Goal: Obtain resource: Download file/media

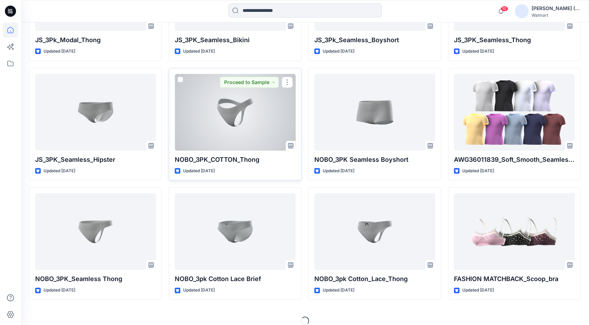
scroll to position [647, 0]
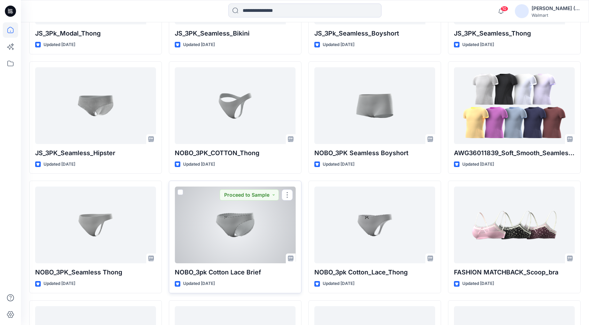
click at [251, 228] on div at bounding box center [235, 224] width 121 height 77
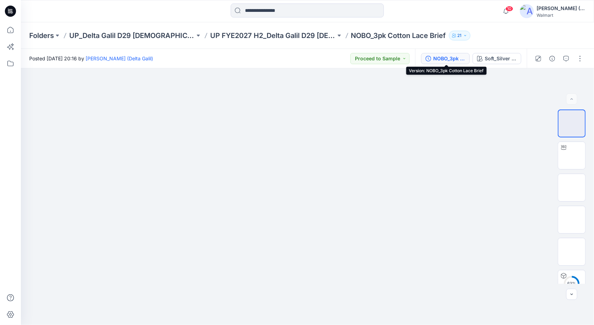
click at [455, 57] on div "NOBO_3pk Cotton Lace Brief" at bounding box center [450, 59] width 32 height 8
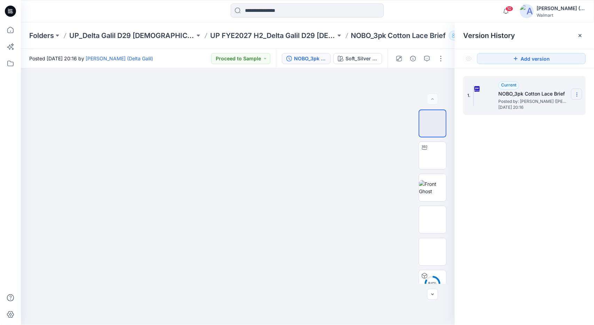
click at [579, 94] on icon at bounding box center [578, 95] width 6 height 6
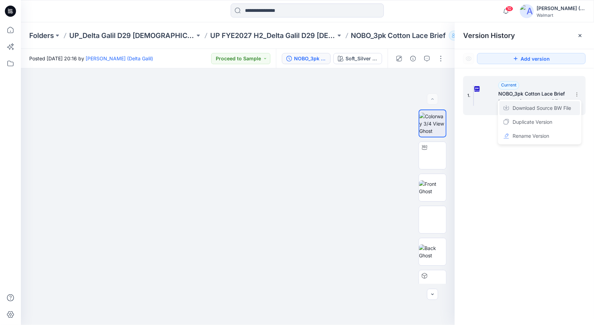
click at [571, 108] on span "Download Source BW File" at bounding box center [542, 108] width 59 height 8
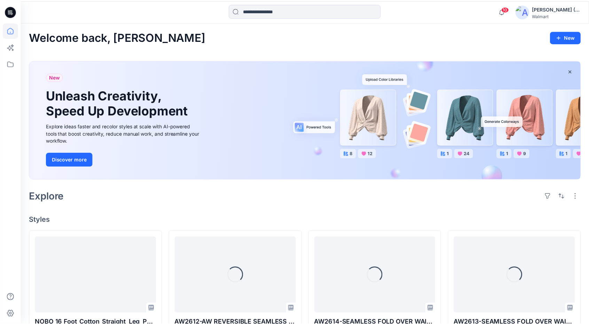
scroll to position [647, 0]
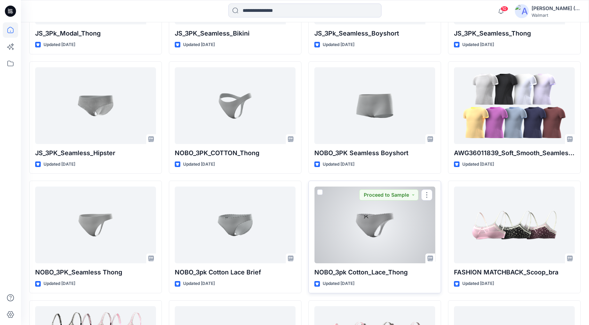
click at [403, 227] on div at bounding box center [374, 224] width 121 height 77
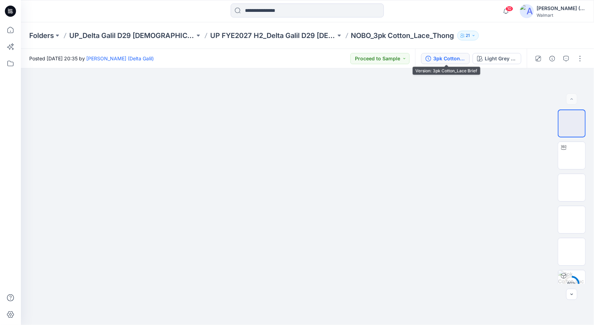
click at [444, 56] on div "3pk Cotton_Lace Brief" at bounding box center [450, 59] width 32 height 8
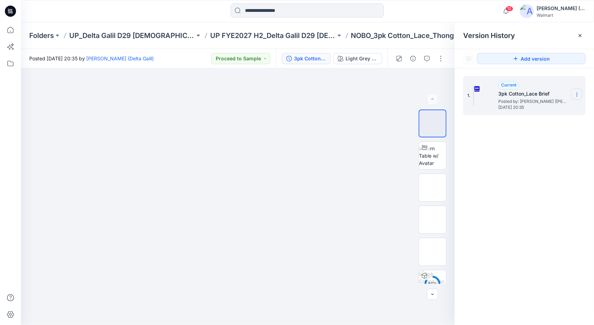
click at [578, 92] on icon at bounding box center [578, 95] width 6 height 6
click at [560, 109] on span "Download Source BW File" at bounding box center [542, 108] width 59 height 8
click at [8, 30] on icon at bounding box center [10, 29] width 15 height 15
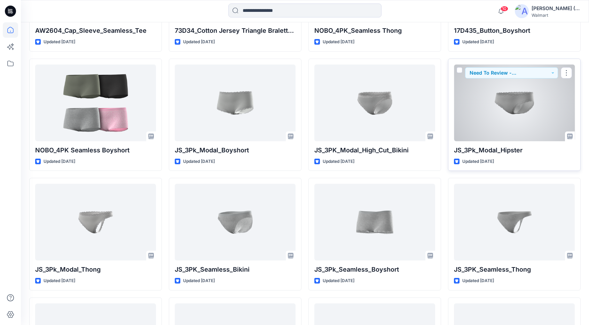
scroll to position [383, 0]
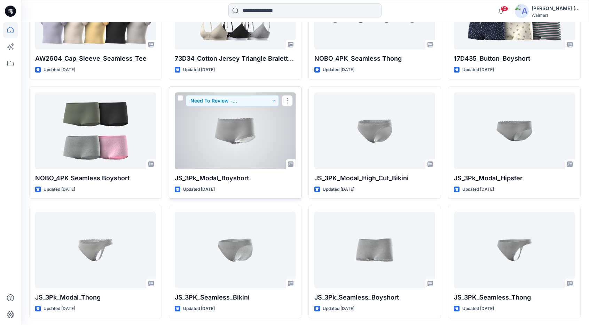
click at [254, 138] on div at bounding box center [235, 130] width 121 height 77
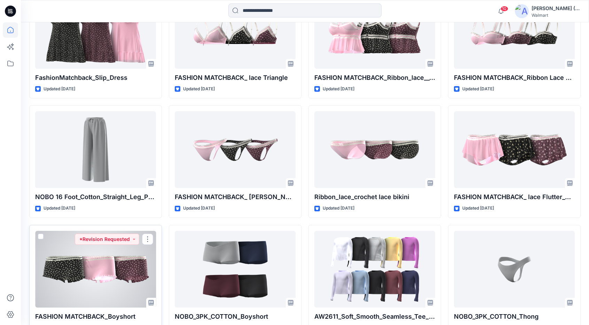
scroll to position [1004, 0]
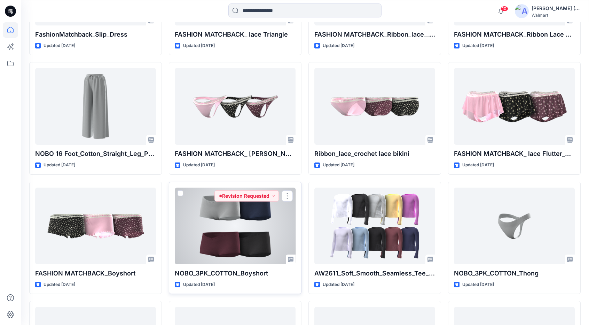
click at [251, 224] on div at bounding box center [235, 225] width 121 height 77
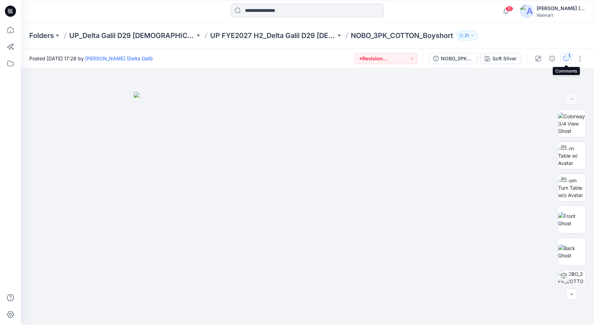
click at [567, 59] on icon "button" at bounding box center [567, 59] width 6 height 6
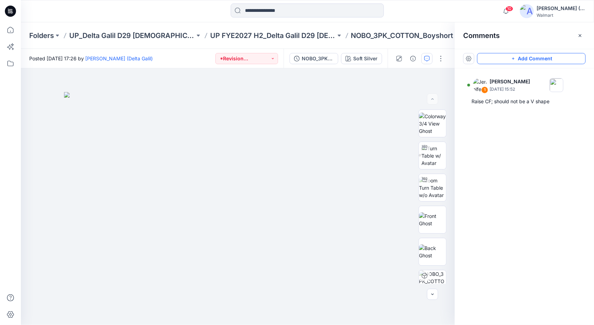
click at [530, 61] on button "Add Comment" at bounding box center [531, 58] width 109 height 11
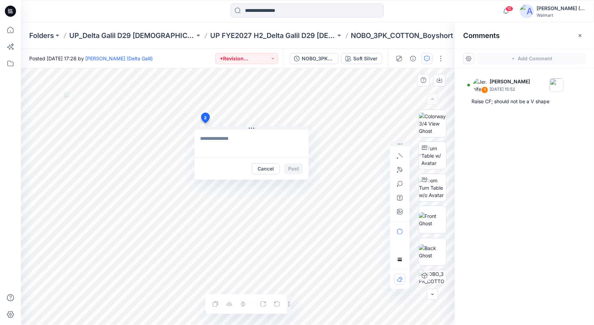
click at [205, 123] on div "2 Cancel Post Layer 1" at bounding box center [238, 196] width 434 height 256
click at [281, 147] on textarea at bounding box center [252, 143] width 114 height 28
click at [220, 138] on textarea "**********" at bounding box center [252, 143] width 114 height 28
click at [279, 138] on textarea "**********" at bounding box center [252, 143] width 114 height 28
type textarea "**********"
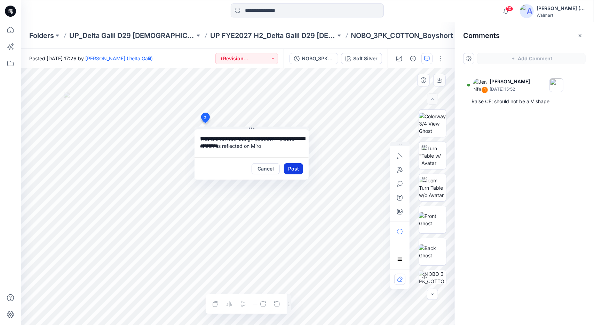
click at [297, 169] on button "Post" at bounding box center [293, 168] width 19 height 11
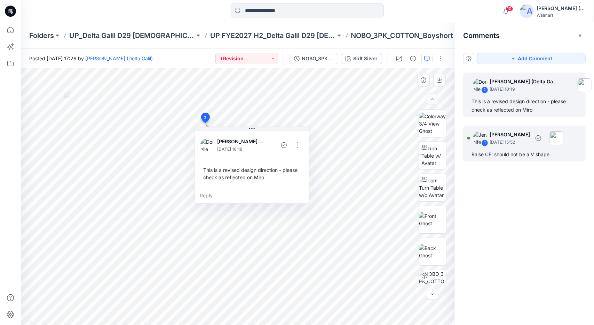
click at [516, 148] on div "1 Jennifer Yerkes September 18, 2025 15:52 Raise CF; should not be a V shape" at bounding box center [524, 143] width 123 height 36
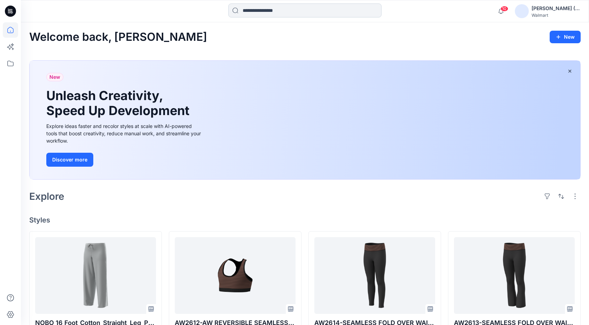
click at [278, 10] on input at bounding box center [304, 10] width 153 height 14
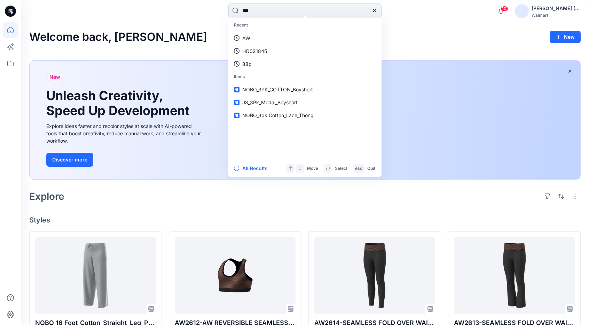
type input "***"
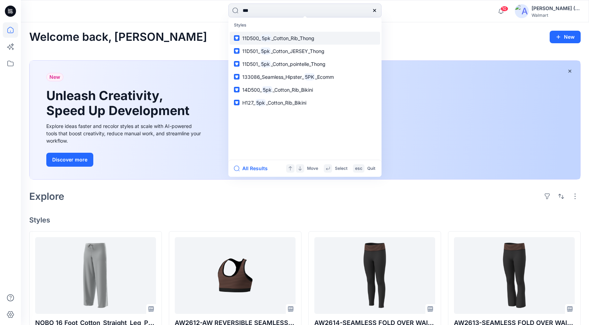
click at [319, 36] on link "11D500_ 5pk _Cotton_Rib_Thong" at bounding box center [305, 38] width 150 height 13
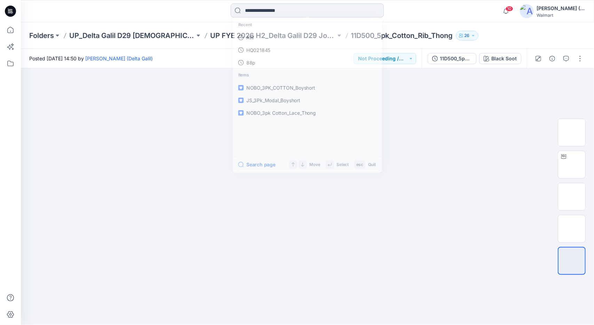
click at [284, 7] on input at bounding box center [307, 10] width 153 height 14
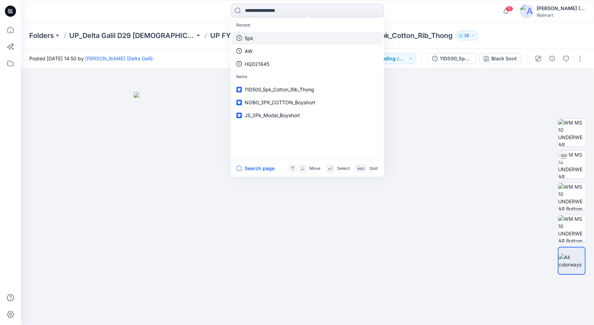
click at [277, 41] on link "5pk" at bounding box center [307, 38] width 150 height 13
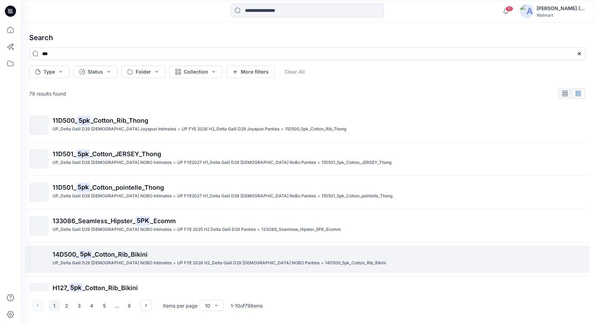
click at [111, 257] on span "_Cotton_Rib_Bikini" at bounding box center [119, 253] width 55 height 7
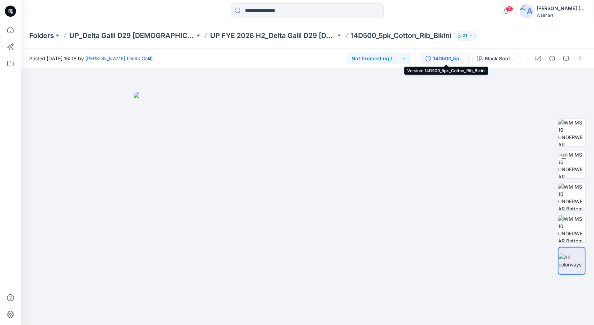
click at [456, 55] on div "14D500_5pk_Cotton_Rib_Bikini" at bounding box center [450, 59] width 32 height 8
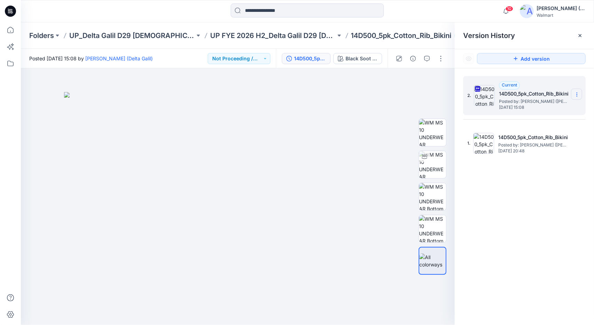
click at [580, 96] on section at bounding box center [576, 93] width 11 height 11
click at [569, 107] on span "Download Source BW File" at bounding box center [542, 108] width 59 height 8
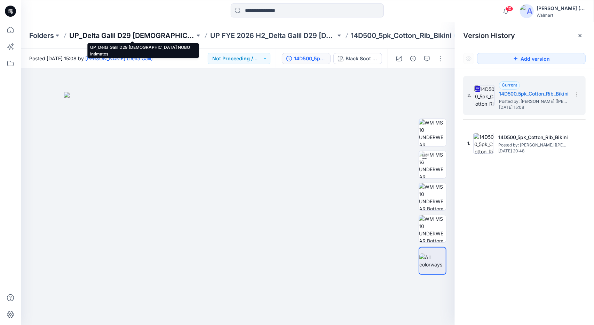
click at [151, 36] on p "UP_Delta Galil D29 [DEMOGRAPHIC_DATA] NOBO Intimates" at bounding box center [132, 36] width 126 height 10
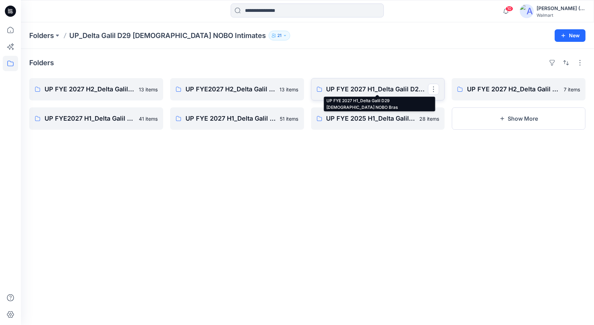
click at [359, 91] on p "UP FYE 2027 H1_Delta Galil D29 [DEMOGRAPHIC_DATA] NOBO Bras" at bounding box center [378, 89] width 102 height 10
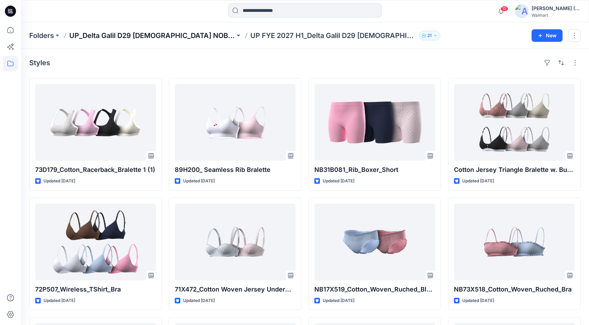
click at [187, 35] on p "UP_Delta Galil D29 [DEMOGRAPHIC_DATA] NOBO Intimates" at bounding box center [152, 36] width 166 height 10
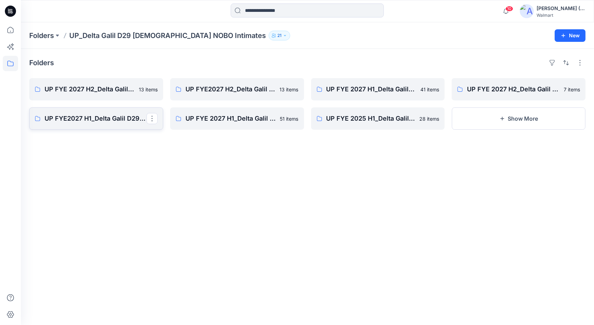
click at [134, 118] on p "UP FYE2027 H1_Delta Galil D29 [DEMOGRAPHIC_DATA] NoBo Panties" at bounding box center [96, 119] width 102 height 10
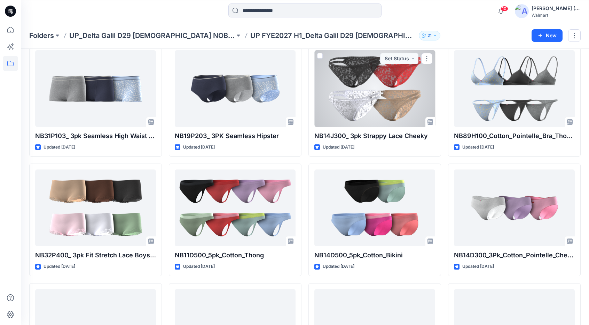
scroll to position [633, 0]
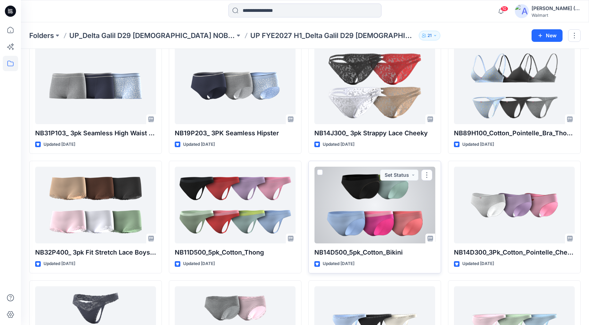
click at [385, 215] on div at bounding box center [374, 204] width 121 height 77
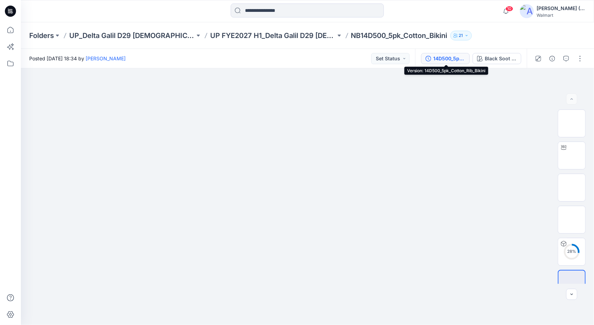
click at [452, 56] on div "14D500_5pk_Cotton_Rib_Bikini" at bounding box center [450, 59] width 32 height 8
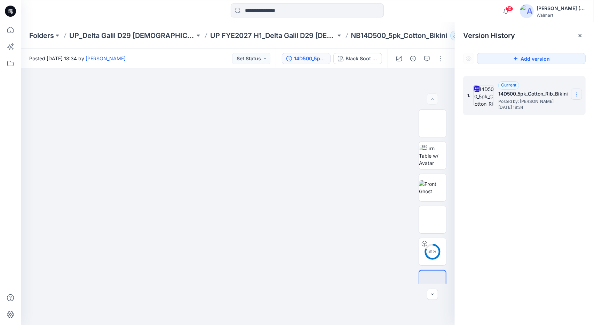
click at [576, 94] on icon at bounding box center [578, 95] width 6 height 6
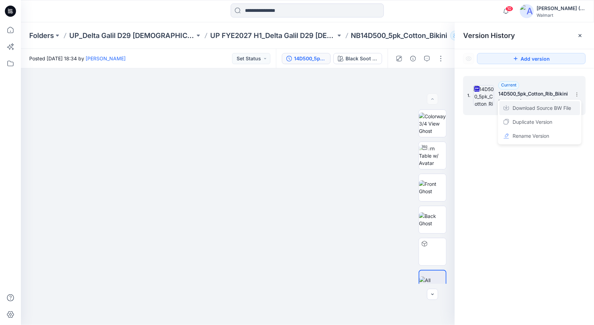
click at [564, 108] on span "Download Source BW File" at bounding box center [542, 108] width 59 height 8
